Goal: Information Seeking & Learning: Find specific fact

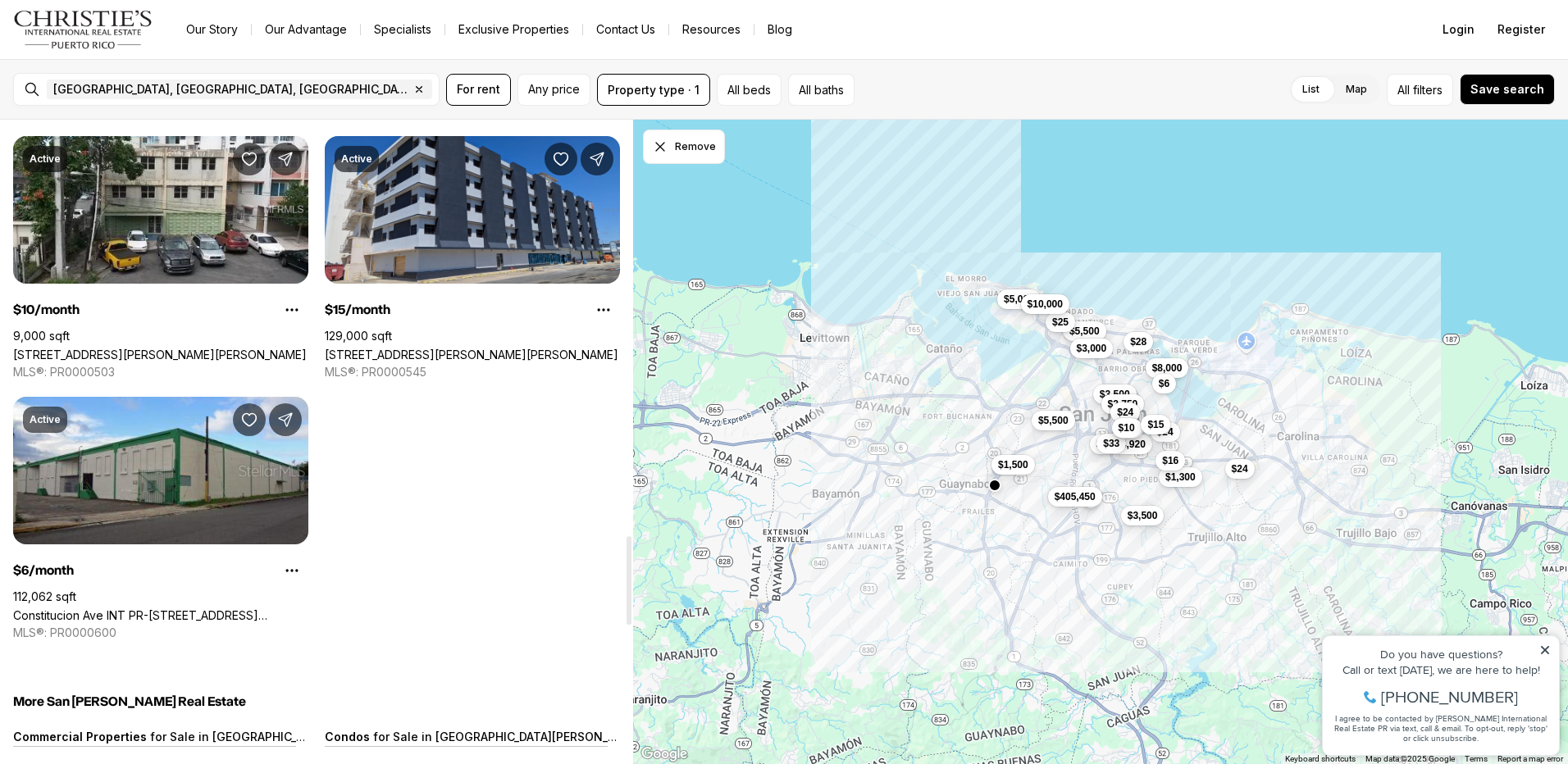
scroll to position [3199, 0]
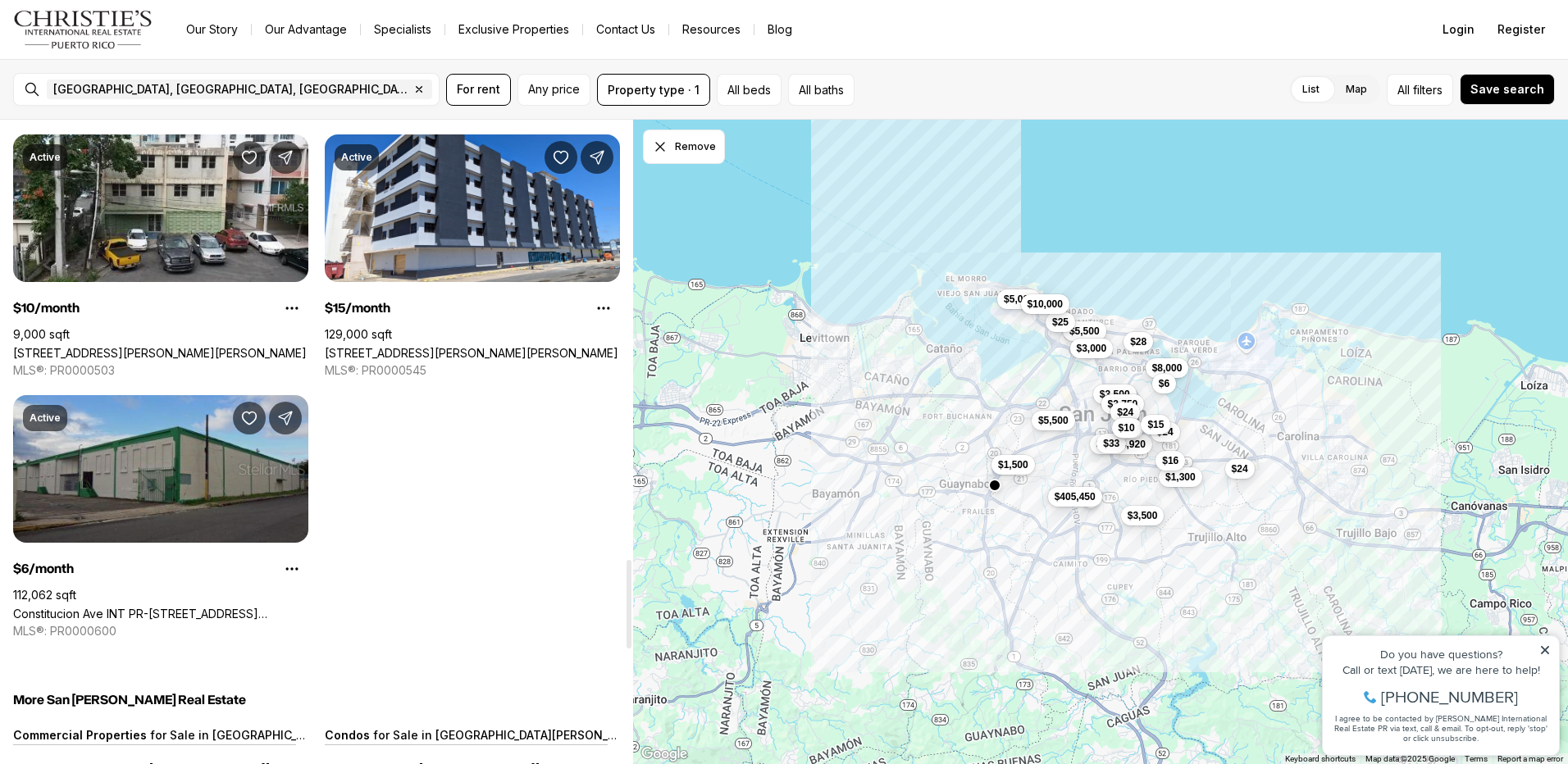
click at [157, 607] on link "Constitucion Ave INT PR-[STREET_ADDRESS][PERSON_NAME]" at bounding box center [160, 614] width 295 height 14
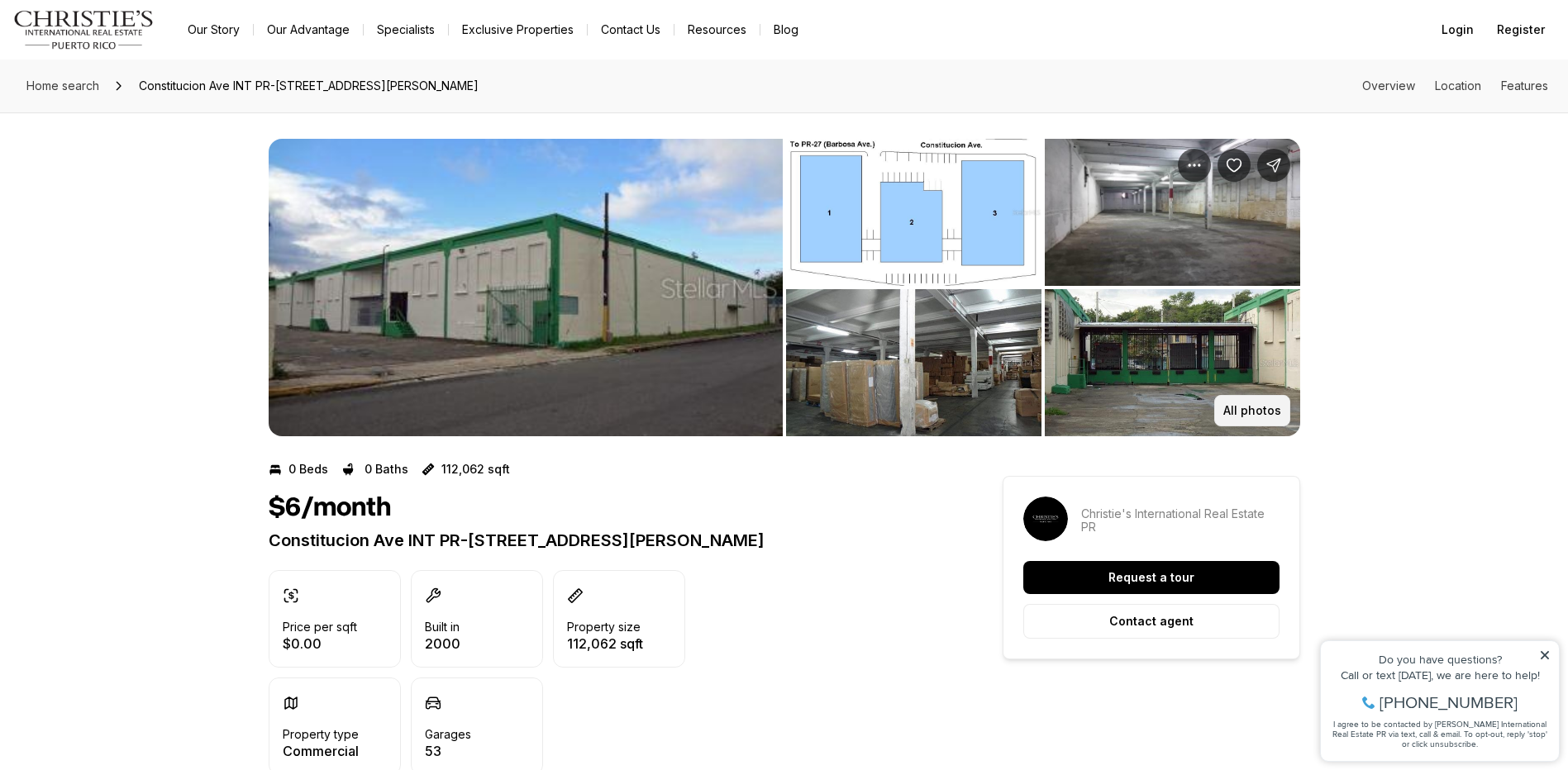
click at [1237, 404] on p "All photos" at bounding box center [1252, 411] width 58 height 13
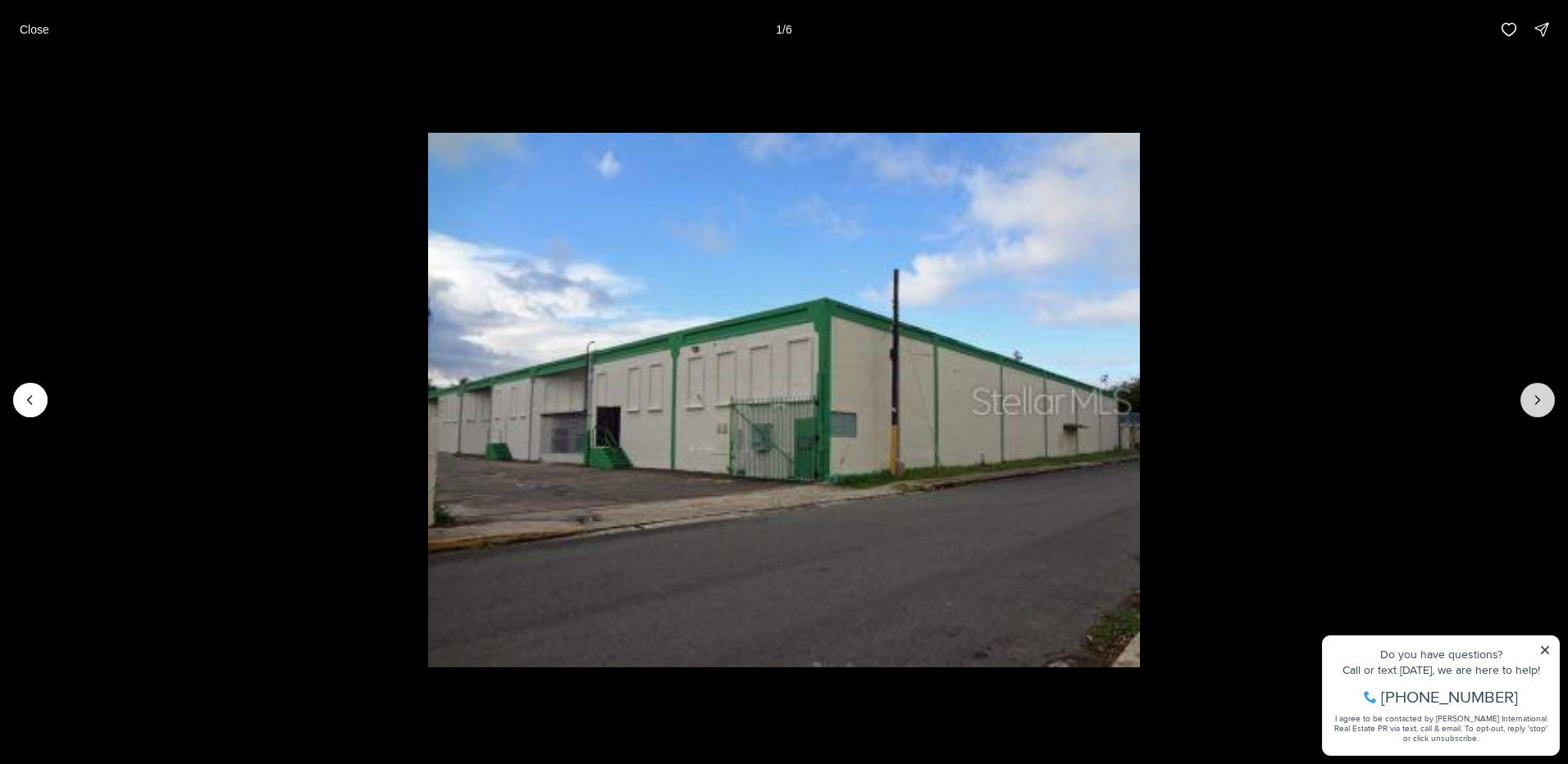
click at [1543, 394] on icon "Next slide" at bounding box center [1537, 400] width 17 height 17
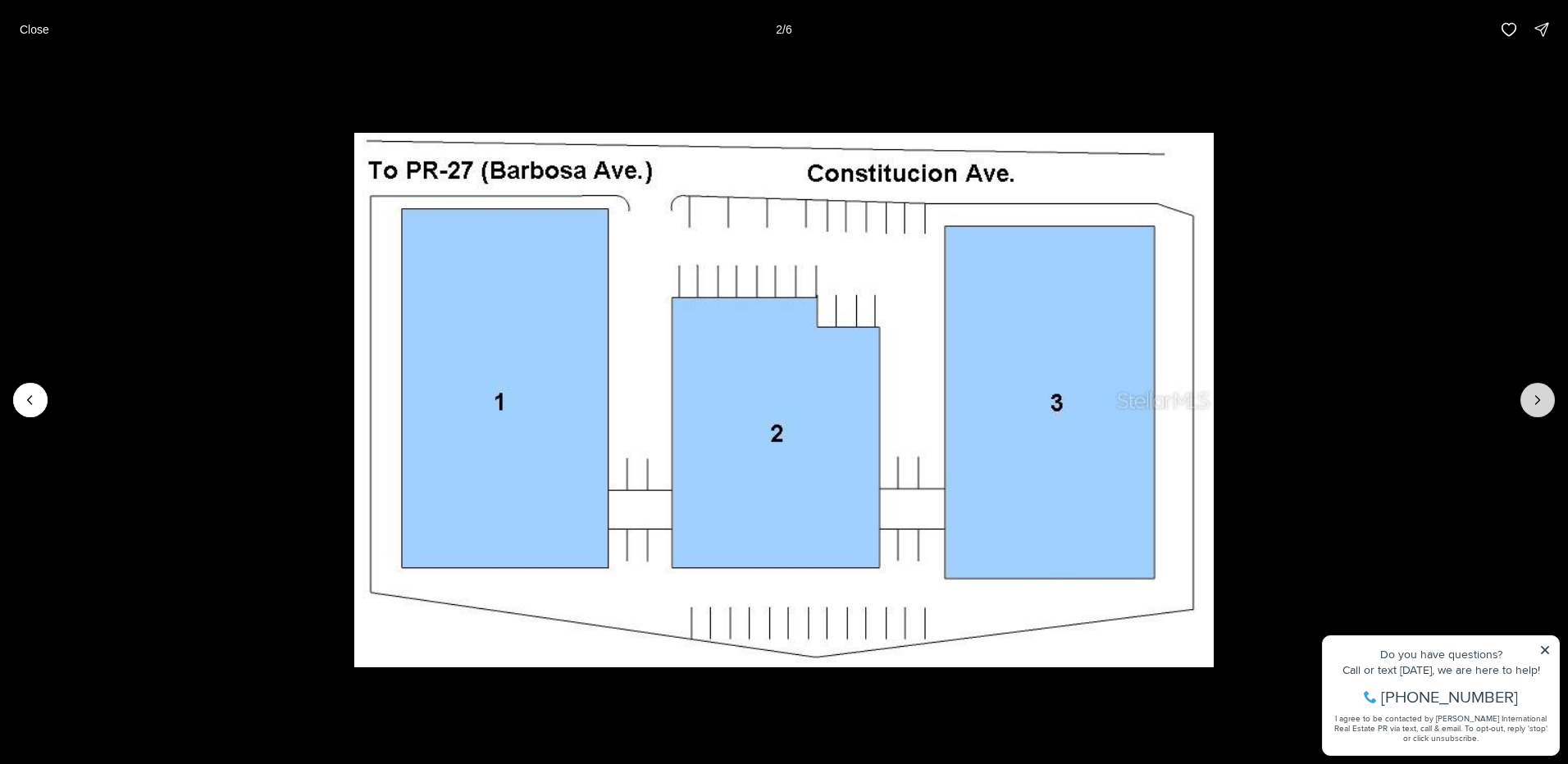
click at [1541, 406] on icon "Next slide" at bounding box center [1537, 400] width 17 height 17
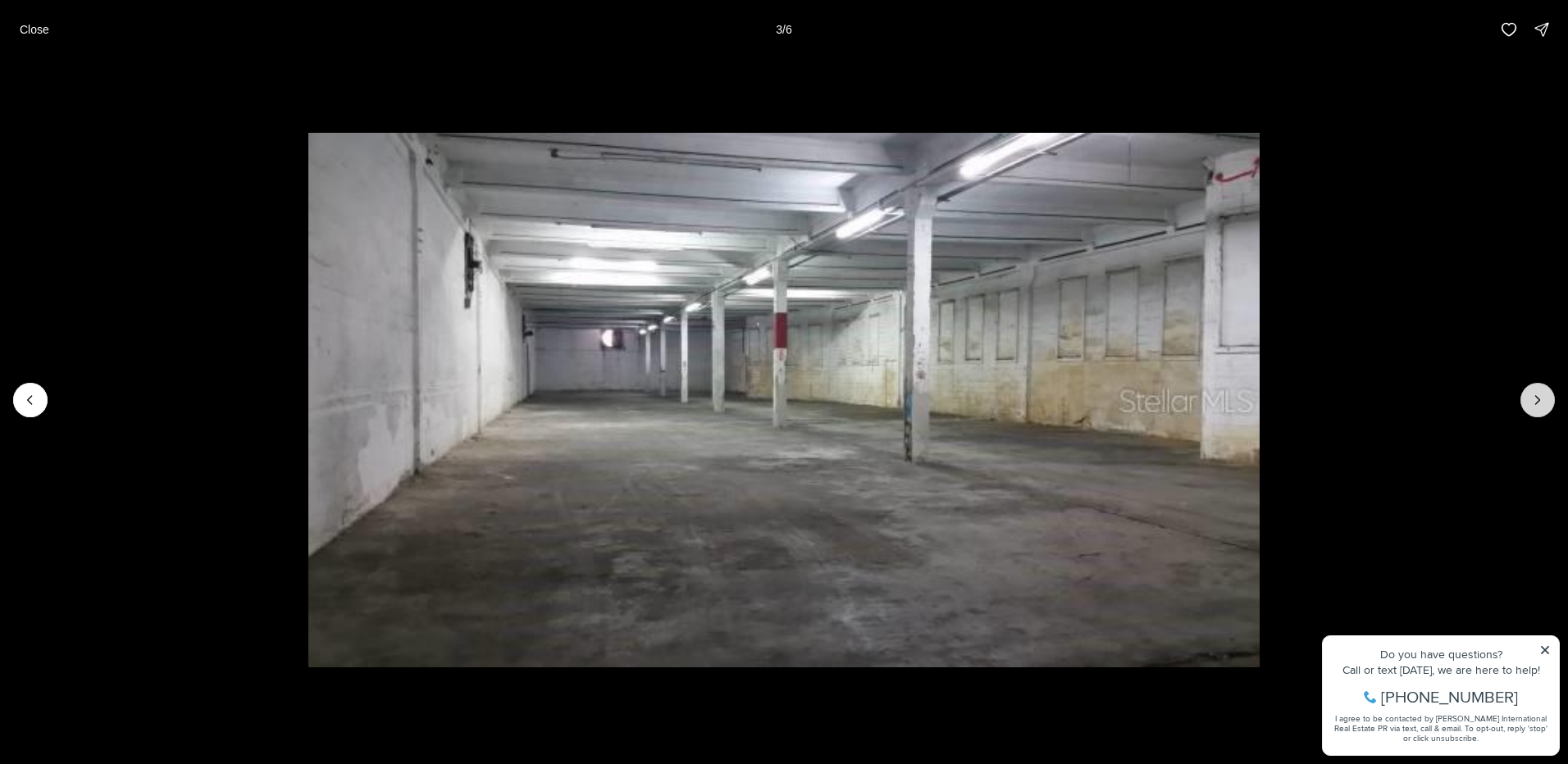
click at [1541, 406] on icon "Next slide" at bounding box center [1537, 400] width 17 height 17
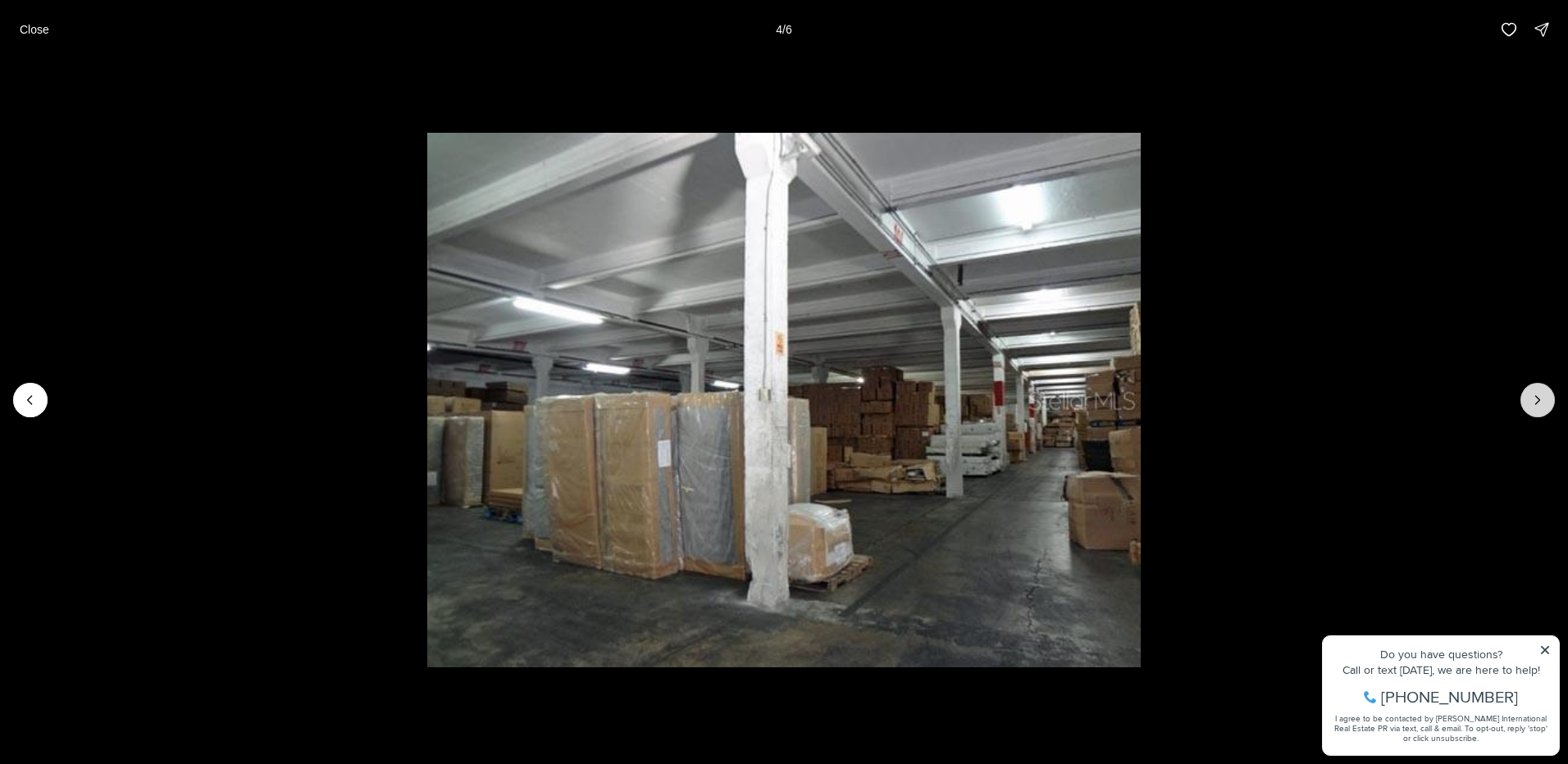
click at [1541, 406] on icon "Next slide" at bounding box center [1537, 400] width 17 height 17
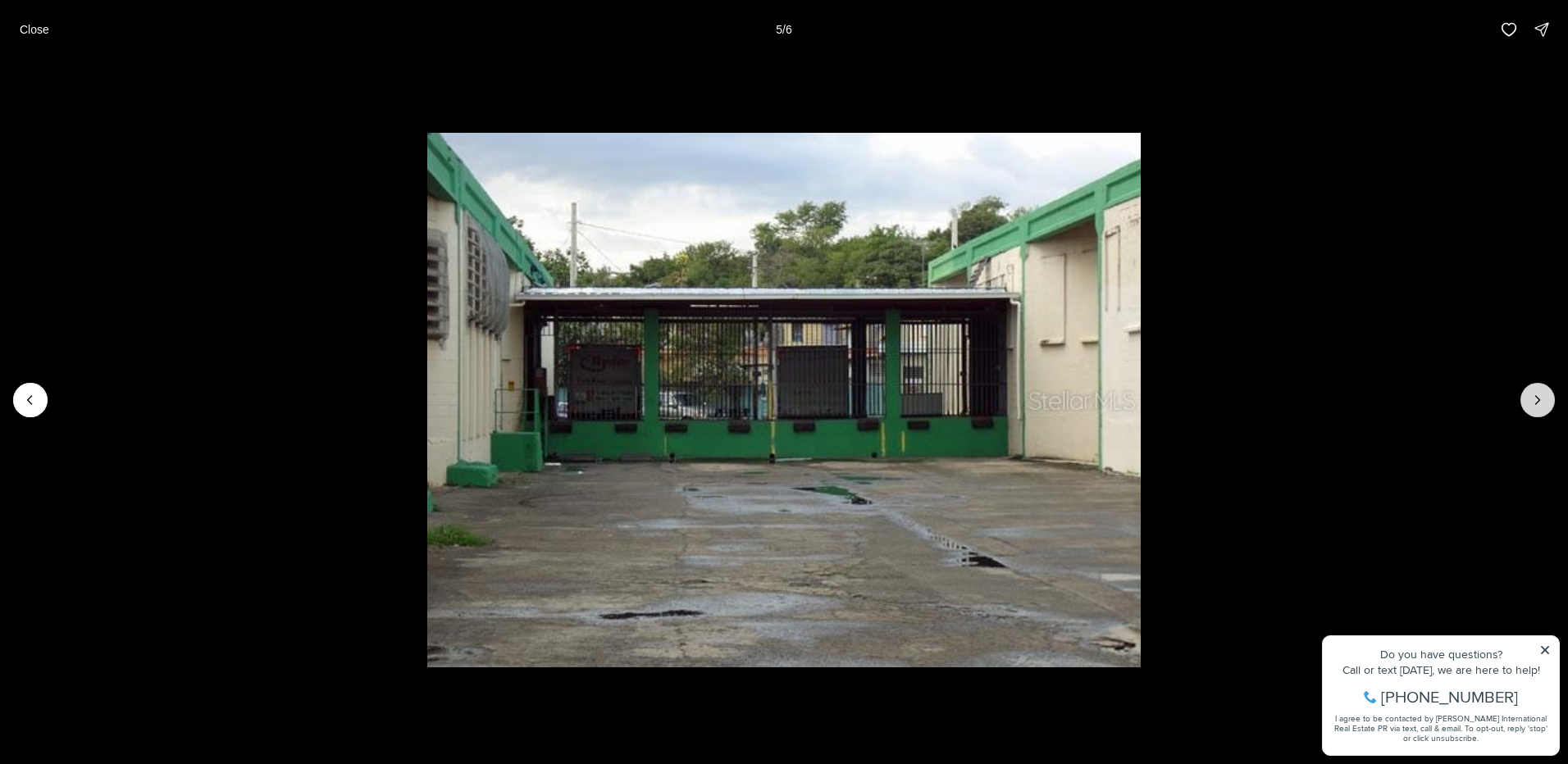
click at [1525, 400] on button "Next slide" at bounding box center [1537, 400] width 34 height 34
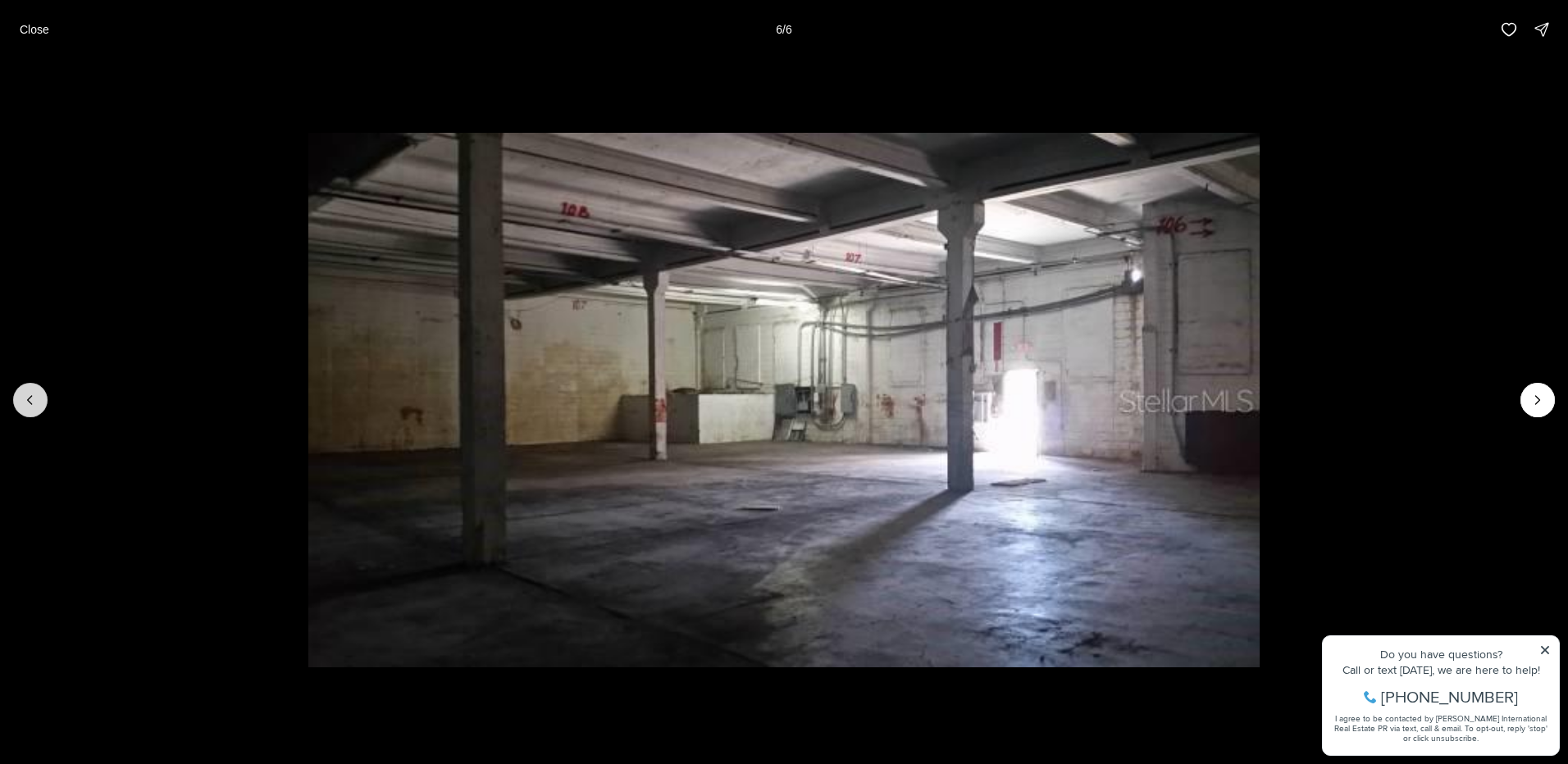
click at [32, 400] on icon "Previous slide" at bounding box center [30, 400] width 17 height 17
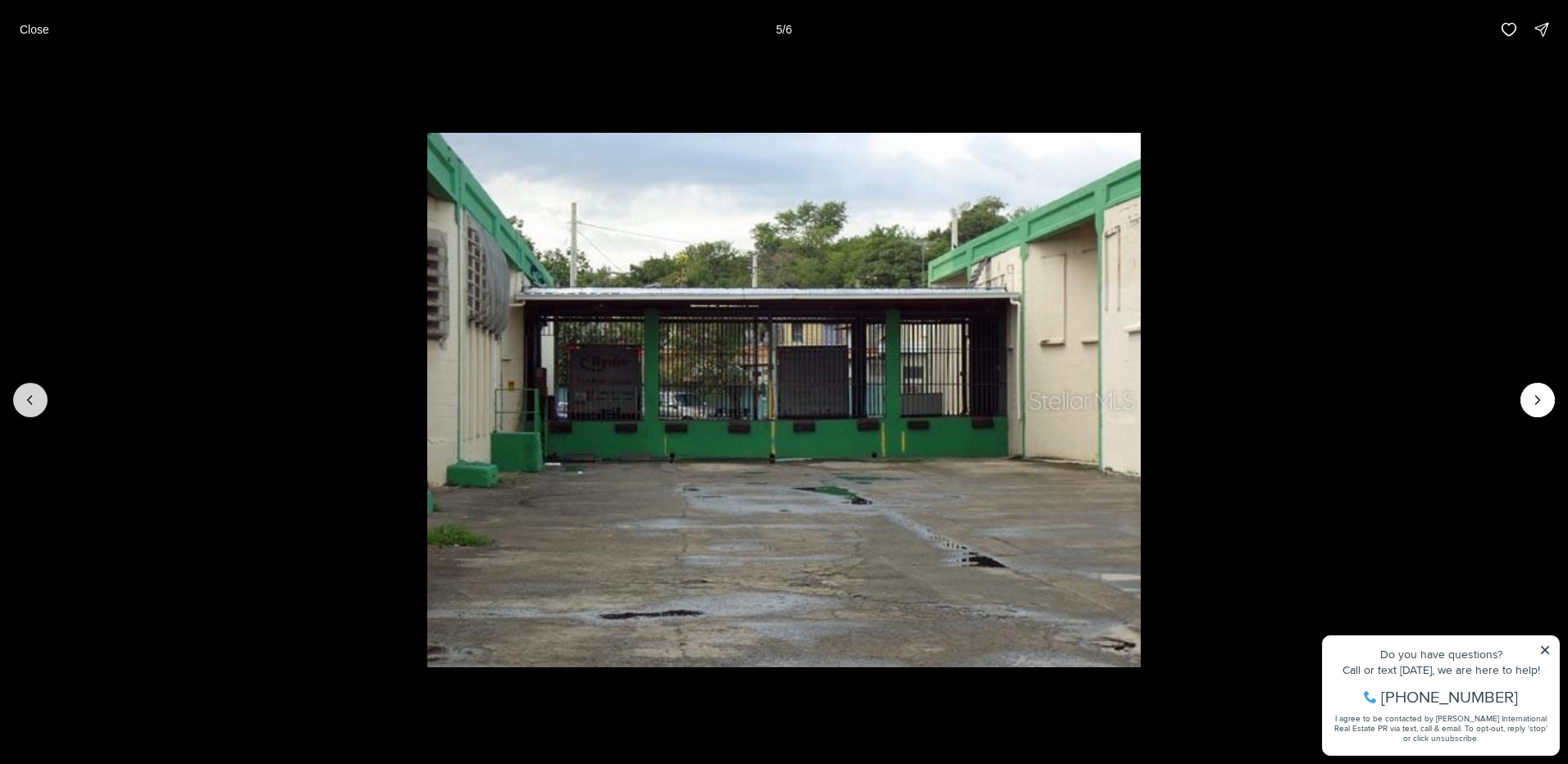
click at [32, 399] on icon "Previous slide" at bounding box center [30, 400] width 17 height 17
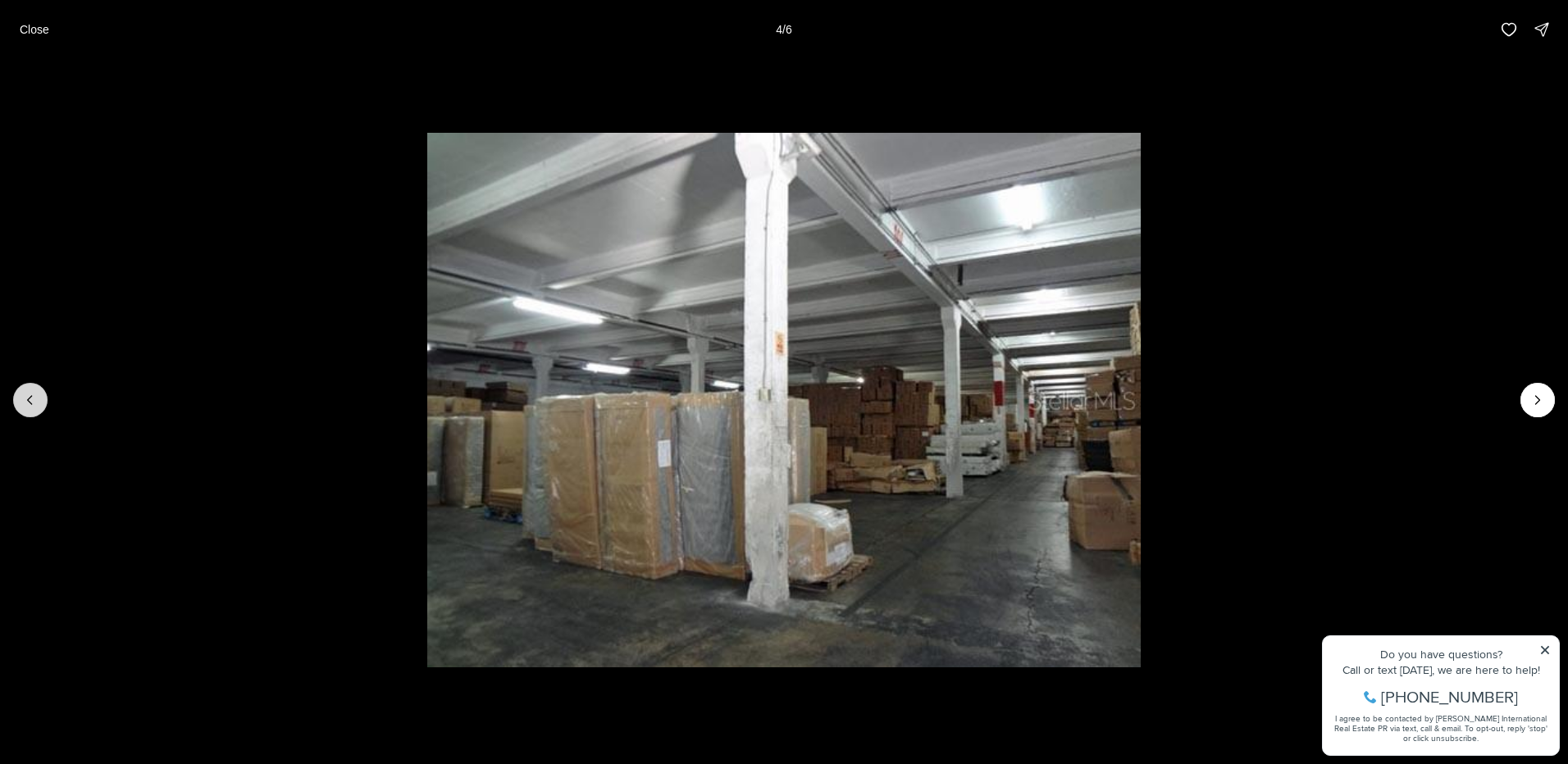
click at [32, 399] on icon "Previous slide" at bounding box center [30, 400] width 17 height 17
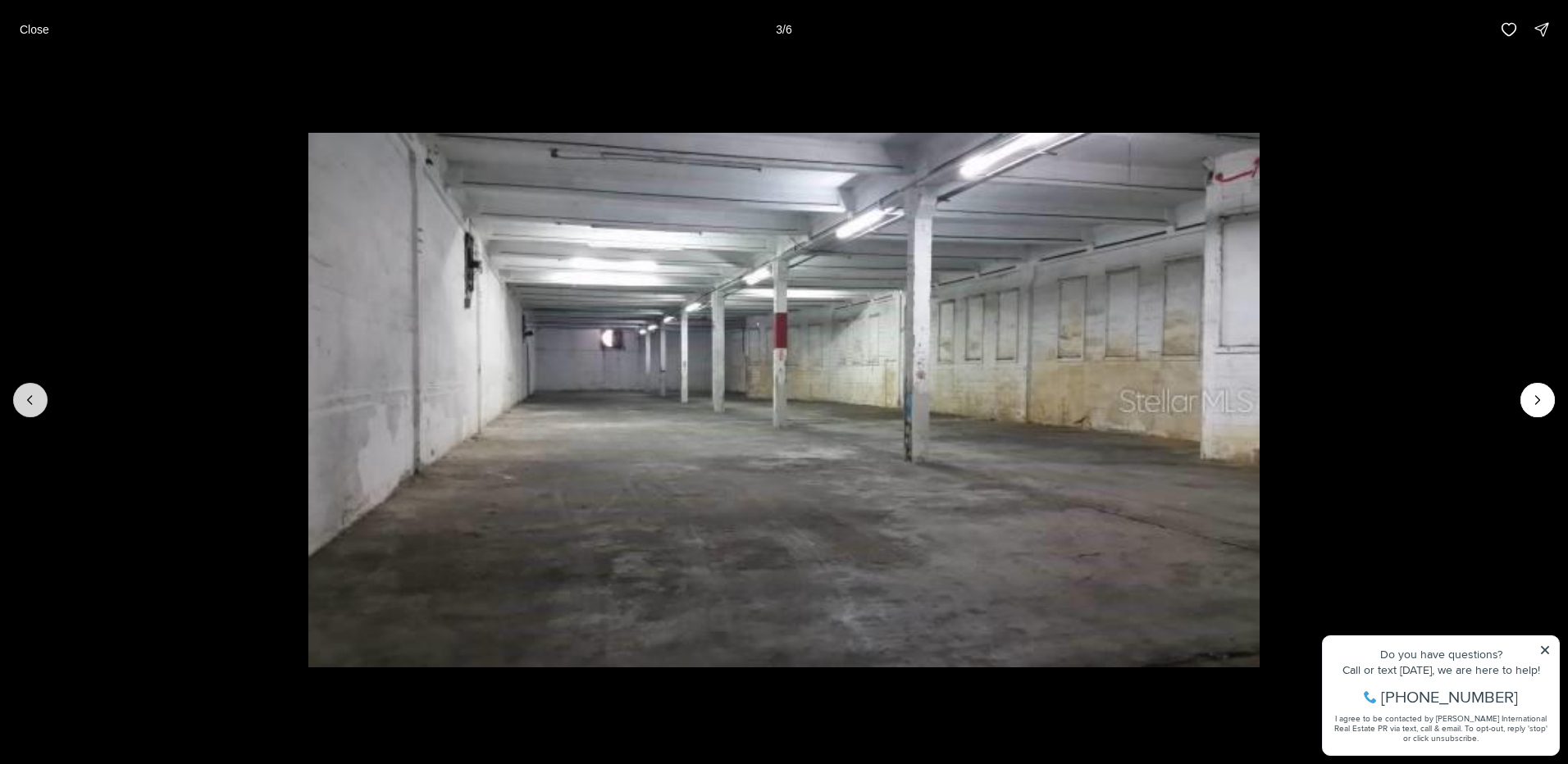
click at [32, 398] on icon "Previous slide" at bounding box center [30, 400] width 17 height 17
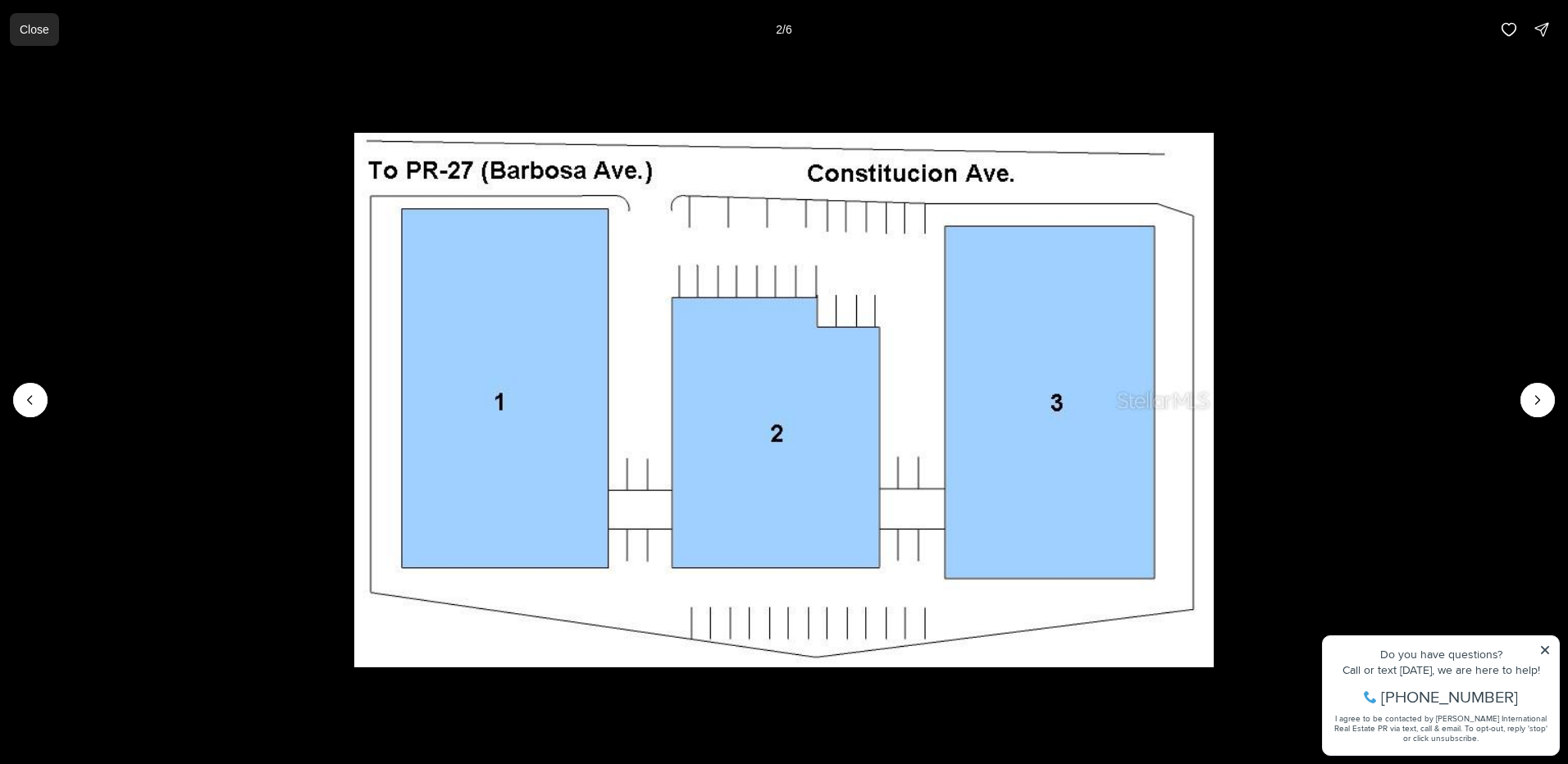
click at [39, 33] on p "Close" at bounding box center [34, 29] width 30 height 13
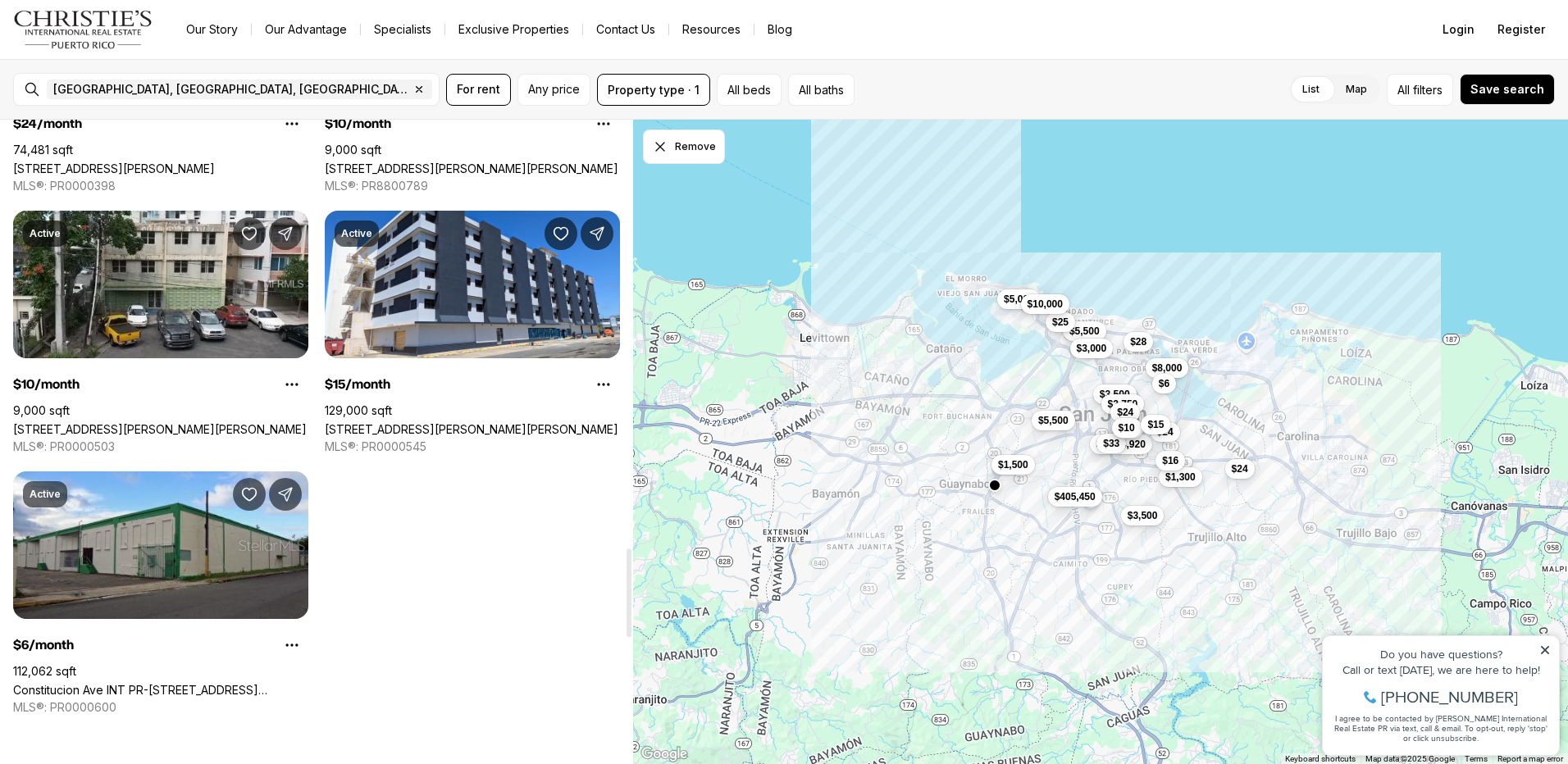
scroll to position [3116, 0]
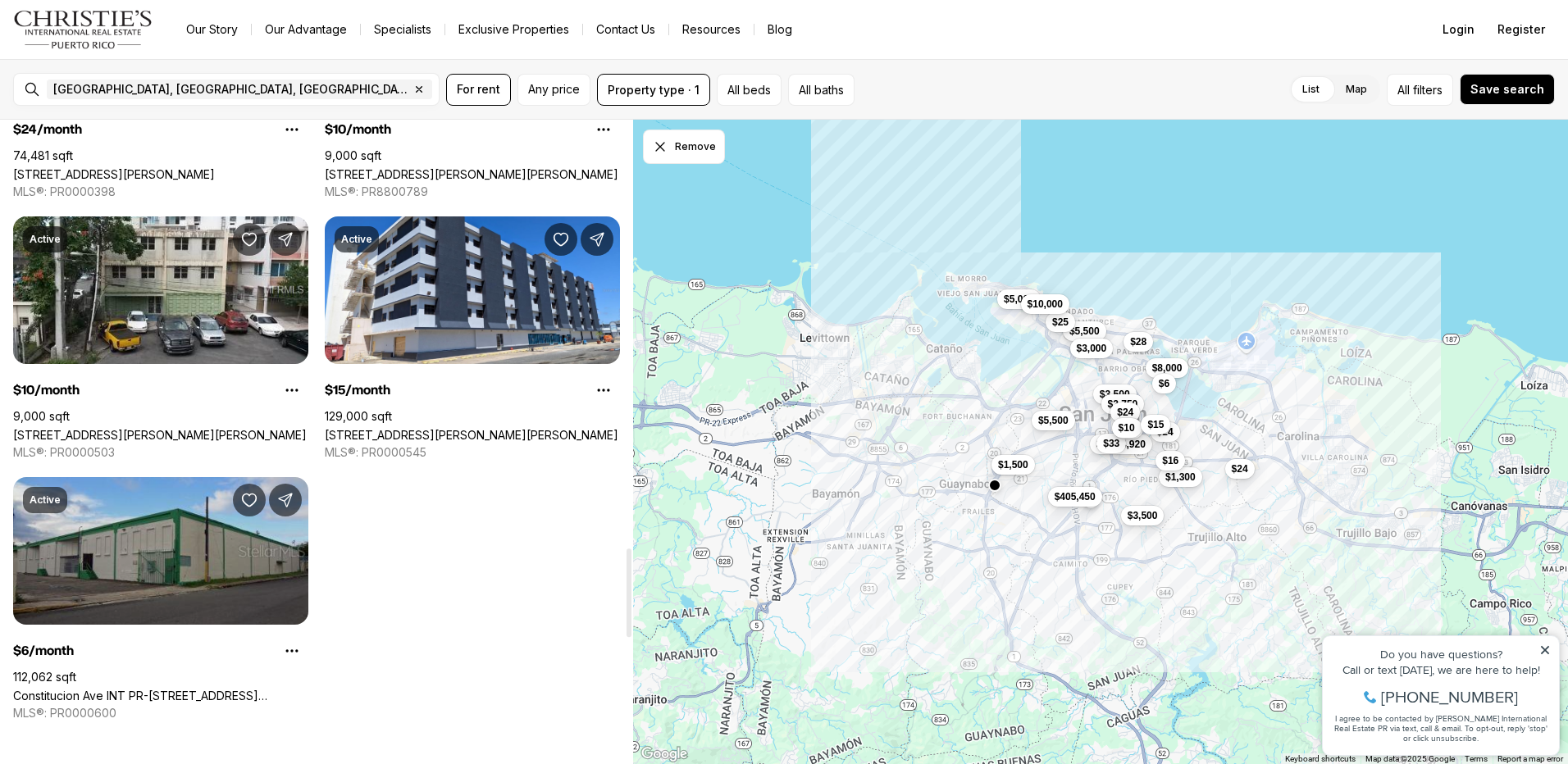
click at [138, 689] on link "Constitucion Ave INT PR-[STREET_ADDRESS][PERSON_NAME]" at bounding box center [160, 696] width 295 height 14
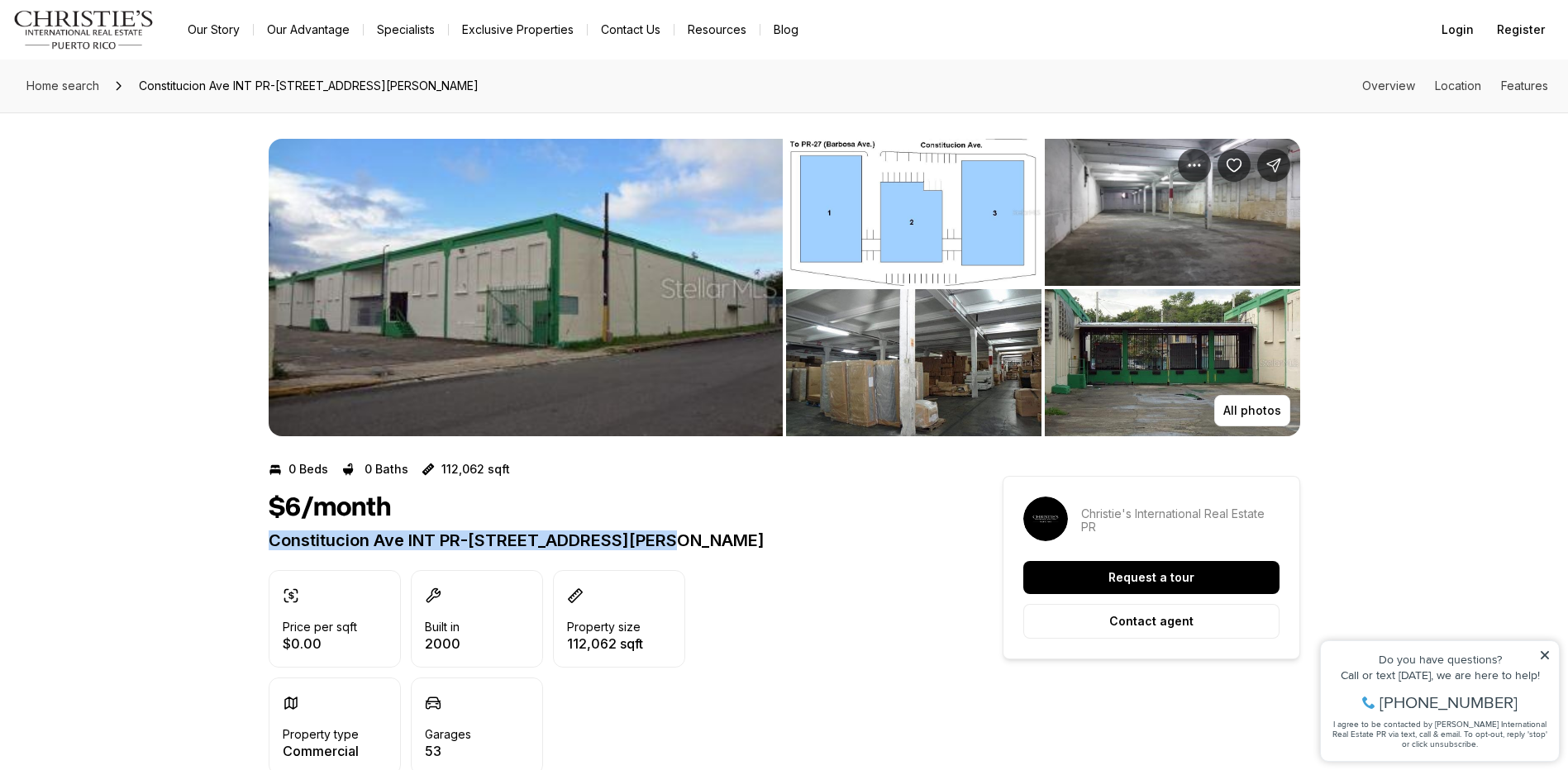
drag, startPoint x: 269, startPoint y: 537, endPoint x: 676, endPoint y: 535, distance: 407.0
click at [676, 535] on p "Constitucion Ave INT PR-[STREET_ADDRESS][PERSON_NAME]" at bounding box center [606, 540] width 675 height 19
drag, startPoint x: 676, startPoint y: 535, endPoint x: 582, endPoint y: 536, distance: 94.0
copy p "Constitucion Ave INT PR-[STREET_ADDRESS][PERSON_NAME]"
